Goal: Answer question/provide support

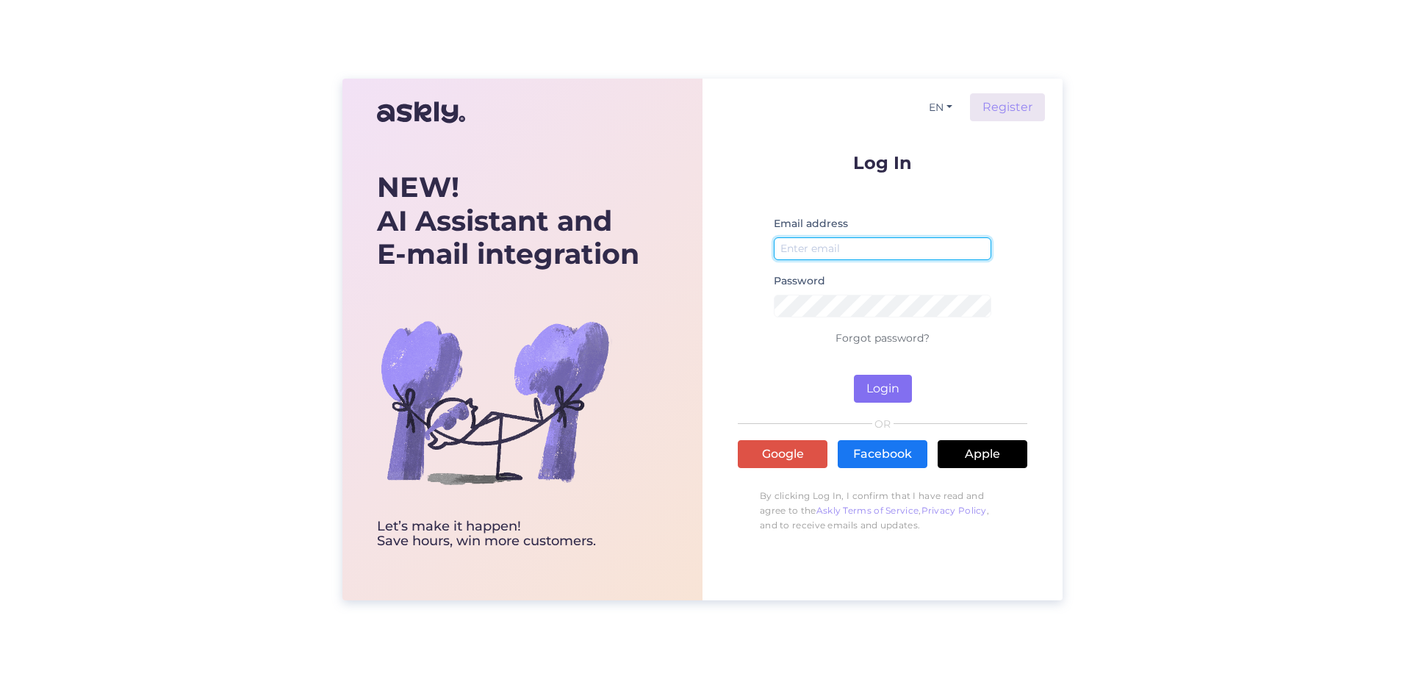
type input "[PERSON_NAME][EMAIL_ADDRESS][PERSON_NAME][DOMAIN_NAME]"
click at [894, 392] on button "Login" at bounding box center [883, 389] width 58 height 28
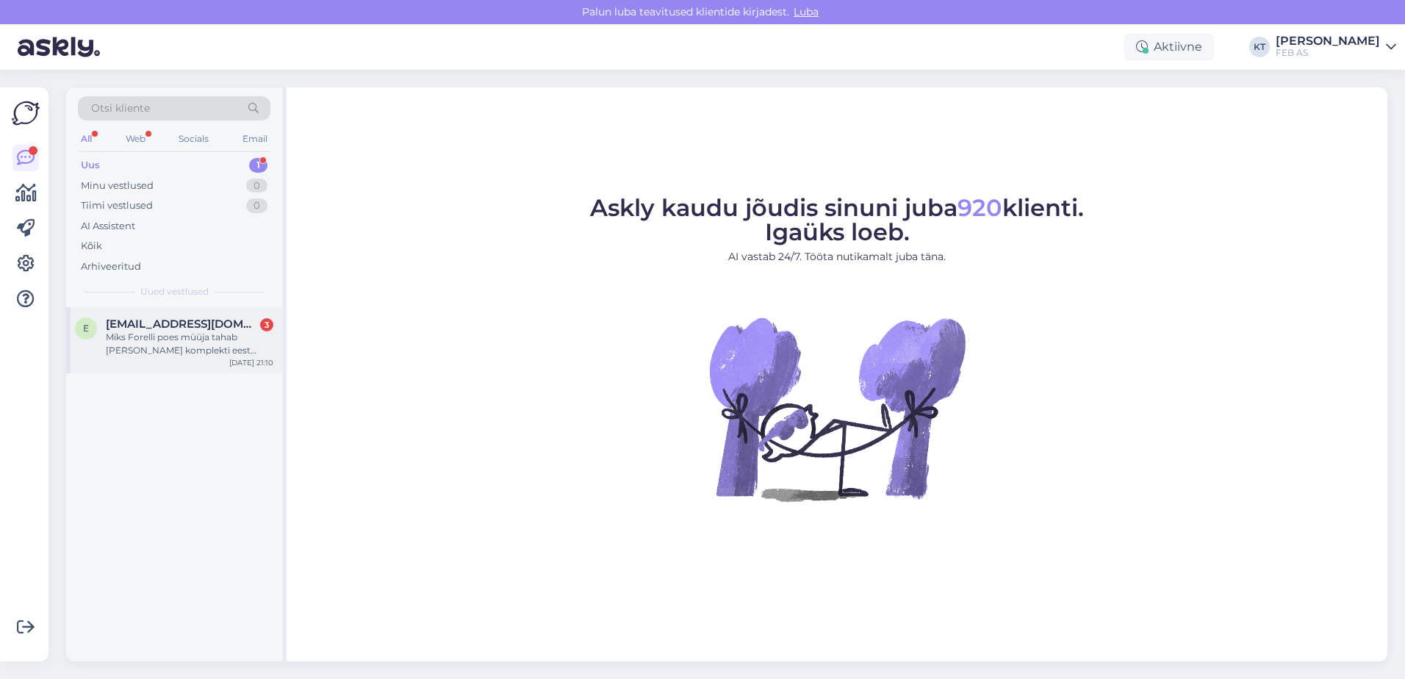
click at [124, 323] on span "[EMAIL_ADDRESS][DOMAIN_NAME]" at bounding box center [182, 323] width 153 height 13
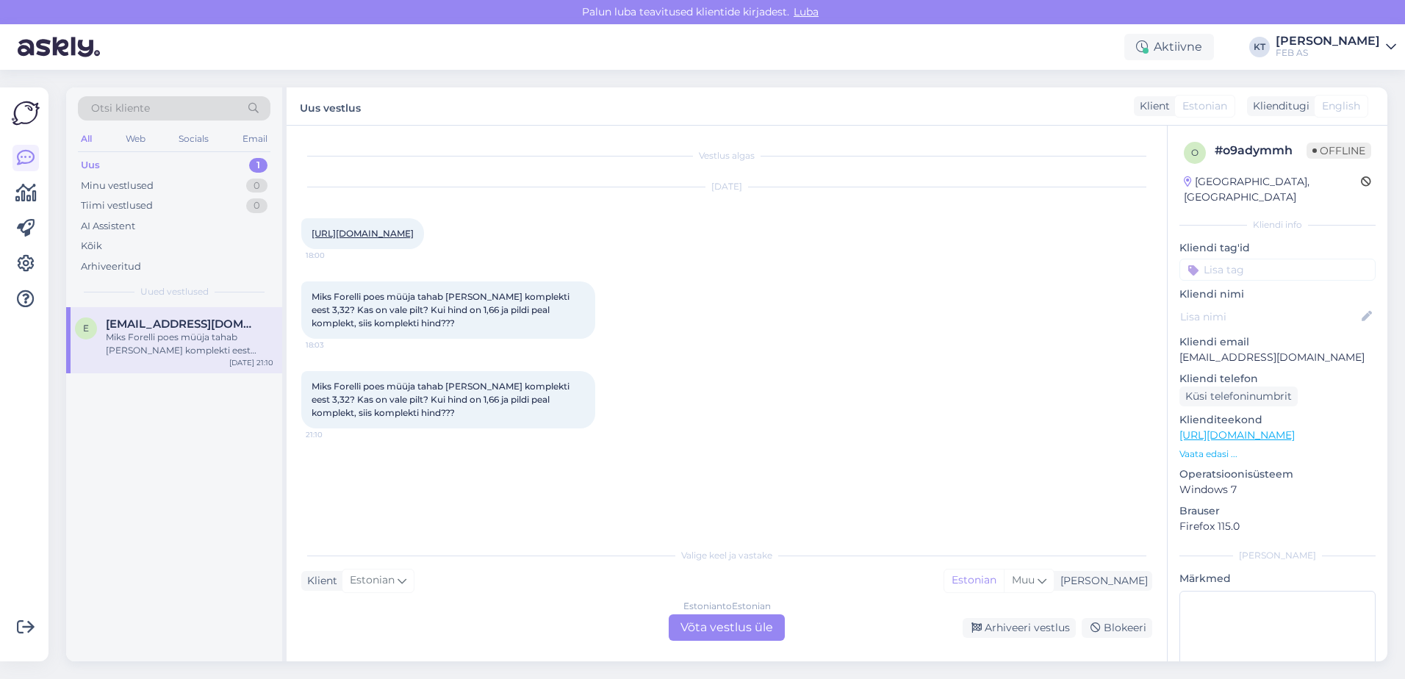
click at [414, 232] on link "[URL][DOMAIN_NAME]" at bounding box center [363, 233] width 102 height 11
click at [711, 626] on div "Estonian to Estonian Võta vestlus üle" at bounding box center [727, 627] width 116 height 26
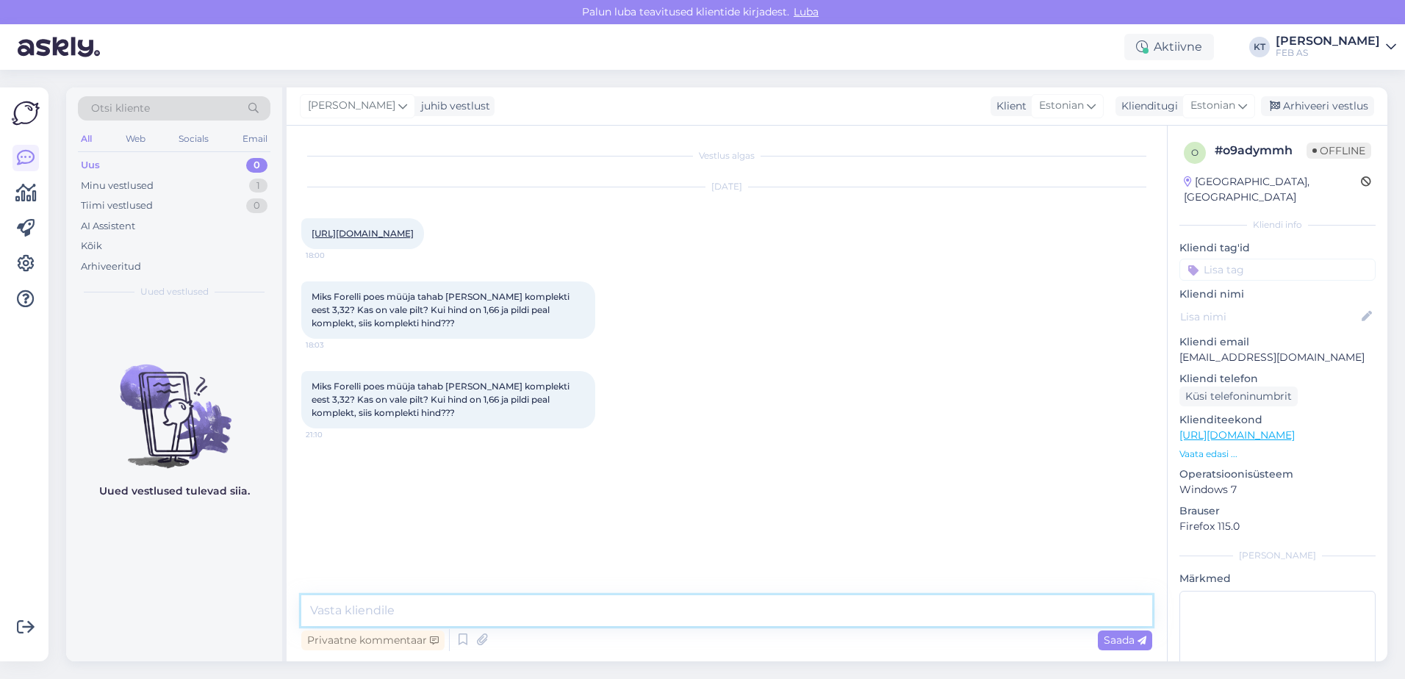
click at [445, 612] on textarea at bounding box center [726, 610] width 851 height 31
type textarea "Tere! Antud patareid müüme ühe tüki [PERSON_NAME]. E-poes on ekslikult pakiga p…"
click at [848, 608] on textarea "Tere! Antud patareid müüme ühe tüki [PERSON_NAME]. E-poes on ekslikult pakiga p…" at bounding box center [726, 610] width 851 height 31
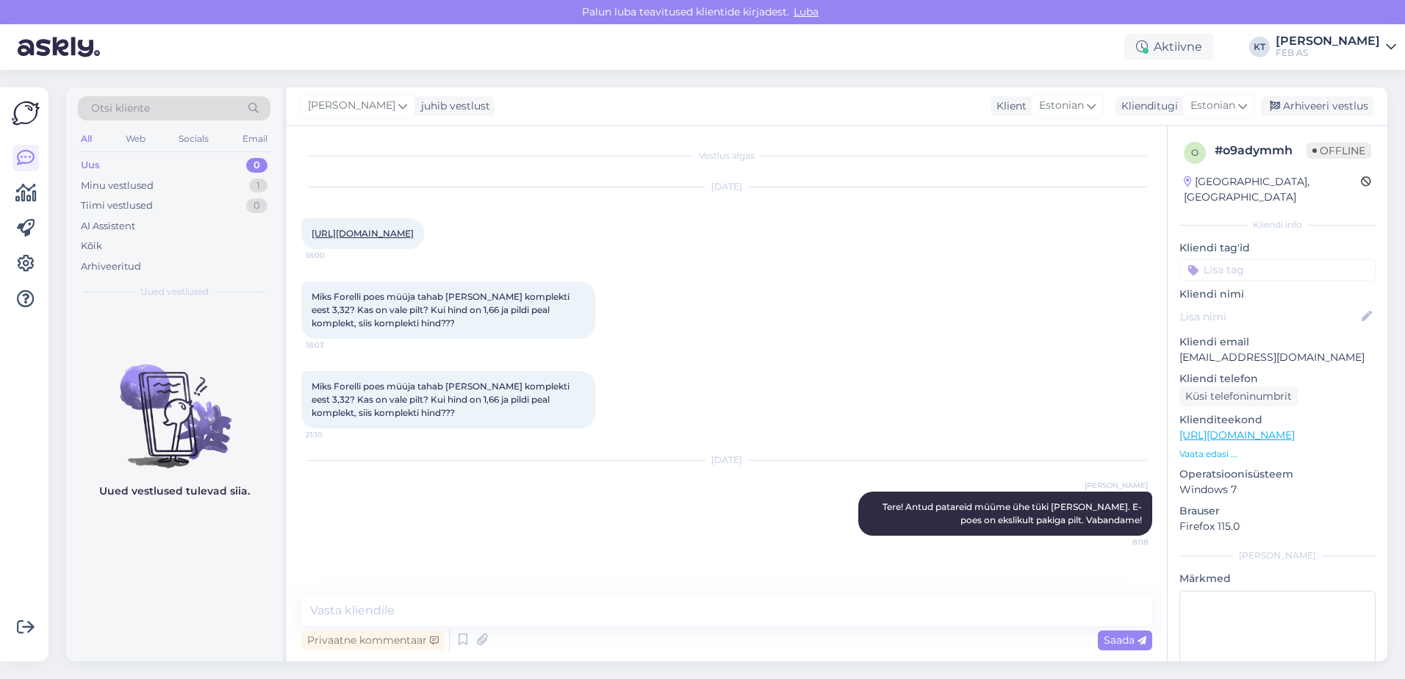
drag, startPoint x: 556, startPoint y: 235, endPoint x: 299, endPoint y: 235, distance: 256.4
click at [299, 235] on div "Vestlus algas [DATE] [URL][DOMAIN_NAME] 18:00 Miks Forelli poes müüja tahab [PE…" at bounding box center [727, 394] width 880 height 536
copy link "[URL][DOMAIN_NAME]"
click at [185, 179] on div "Minu vestlused 1" at bounding box center [174, 186] width 193 height 21
